Goal: Transaction & Acquisition: Purchase product/service

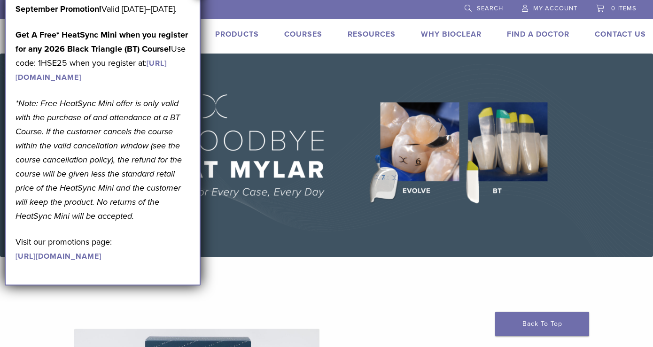
click at [248, 31] on link "Products" at bounding box center [237, 34] width 44 height 9
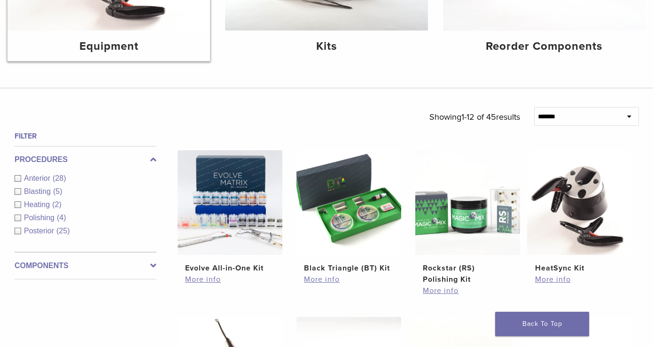
scroll to position [250, 0]
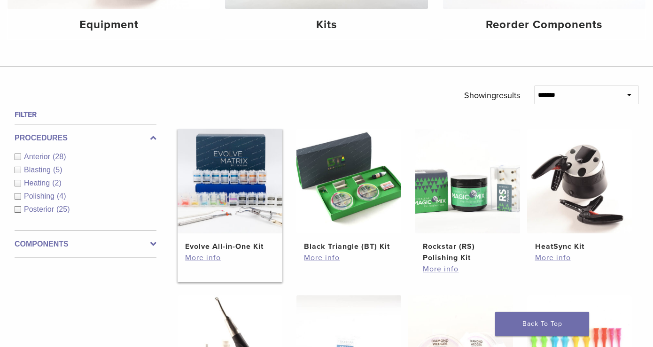
click at [208, 192] on img at bounding box center [229, 181] width 105 height 105
